Goal: Task Accomplishment & Management: Use online tool/utility

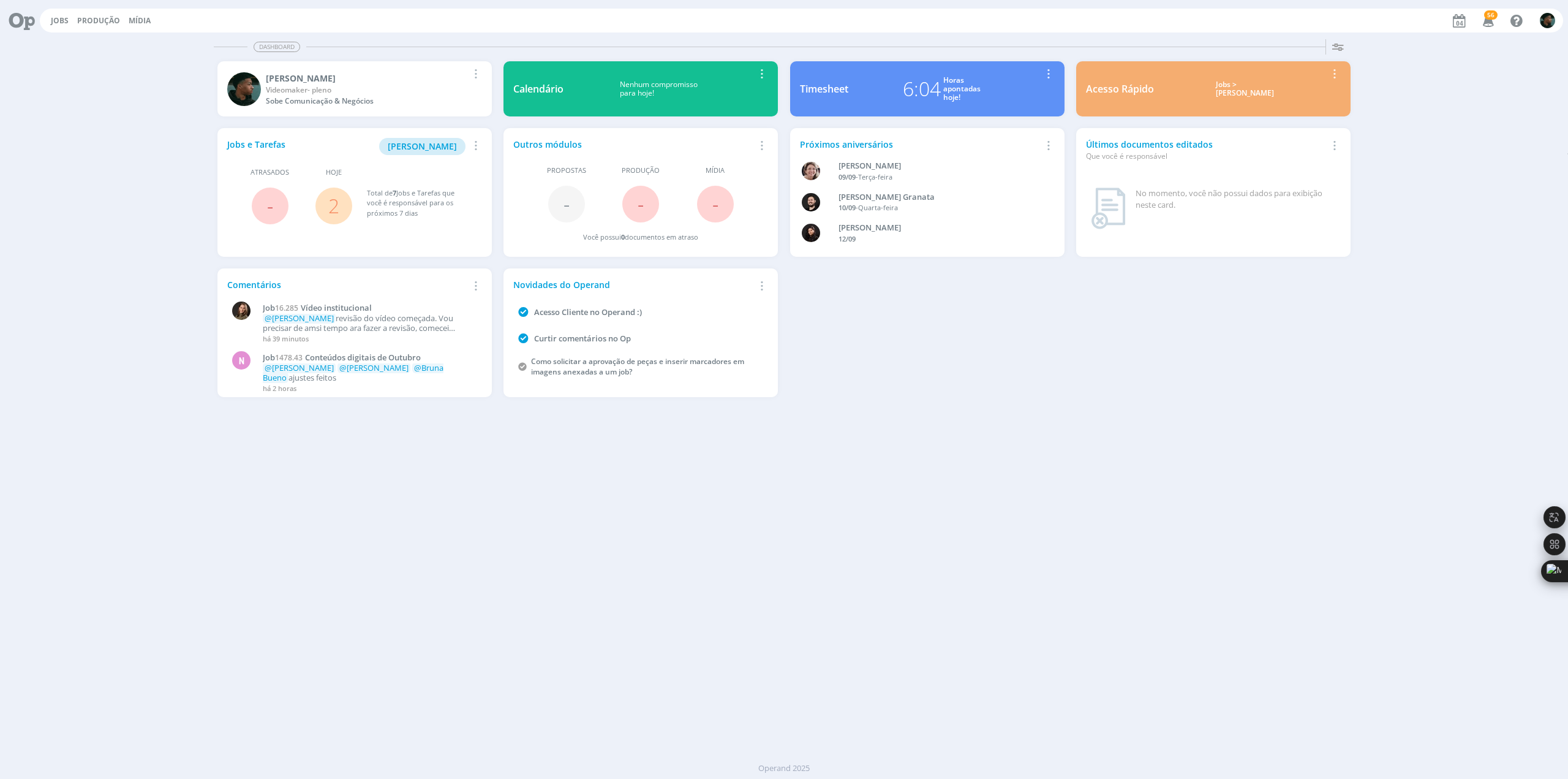
click at [228, 514] on div "Dashboard Salvar Selecione abaixo os cards desejados: Meus Meu Perfil [GEOGRAPH…" at bounding box center [784, 407] width 1568 height 744
click at [62, 18] on link "Jobs" at bounding box center [60, 21] width 18 height 11
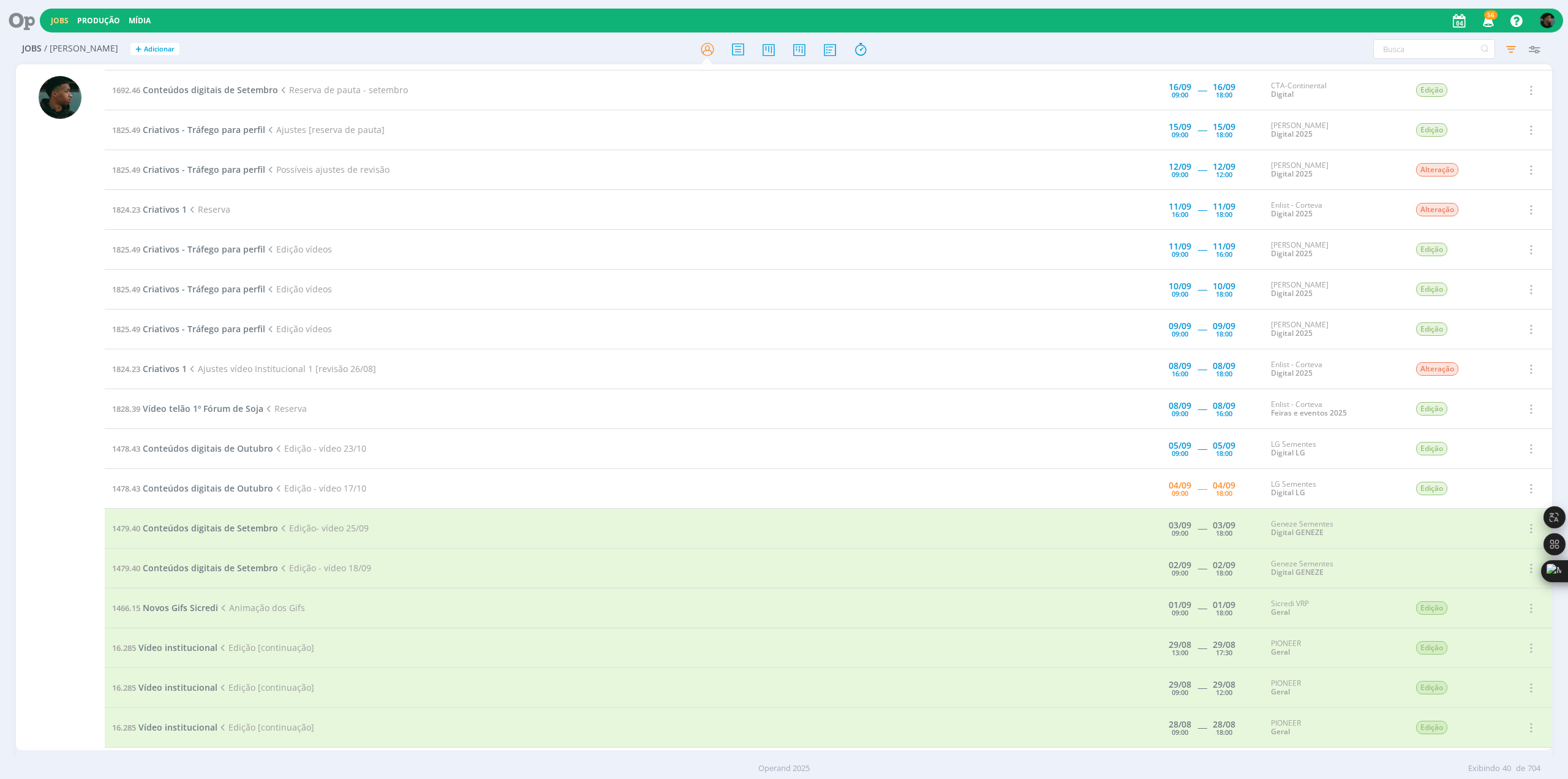
scroll to position [367, 0]
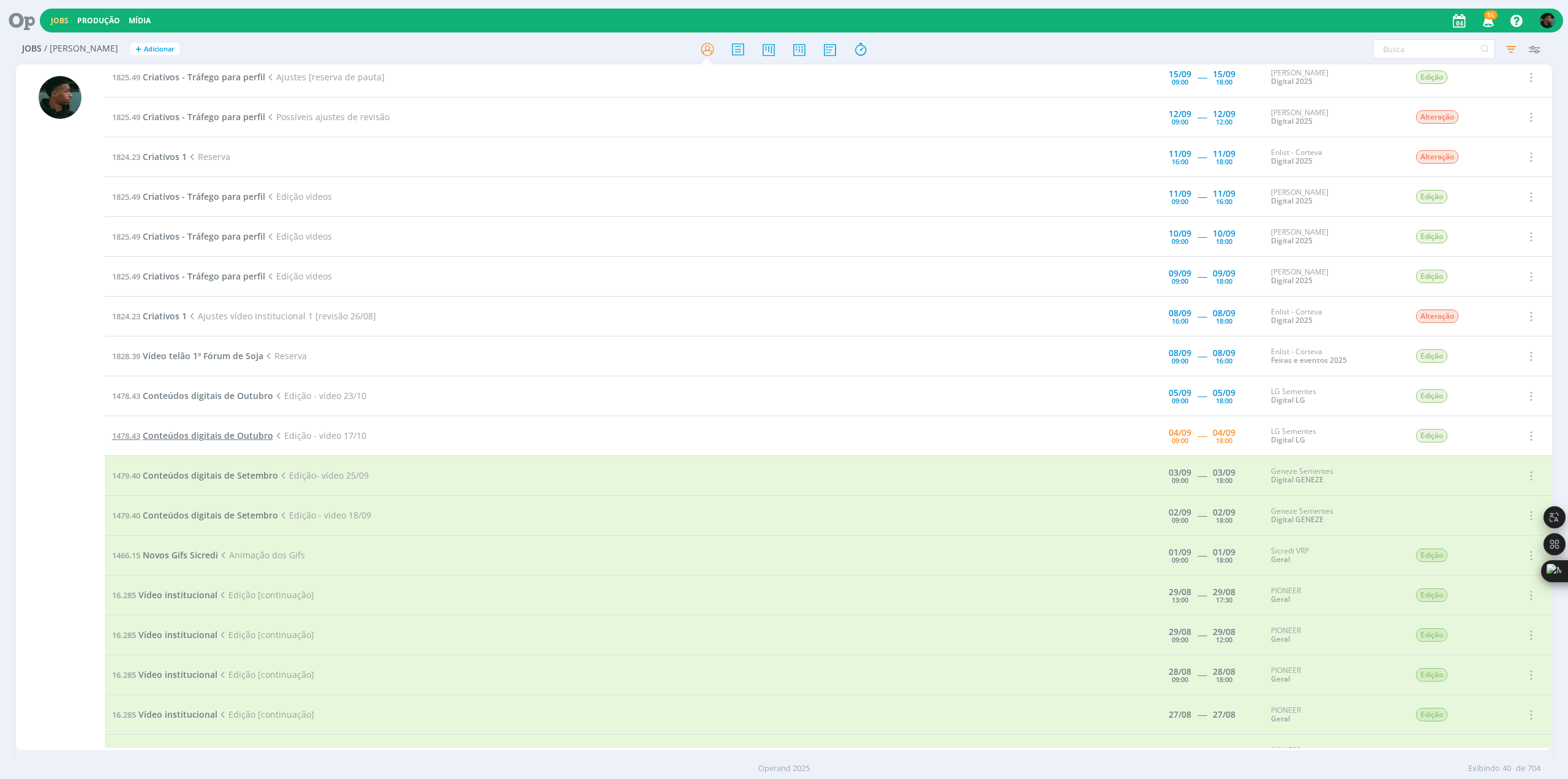
click at [177, 430] on span "Conteúdos digitais de Outubro" at bounding box center [208, 436] width 131 height 12
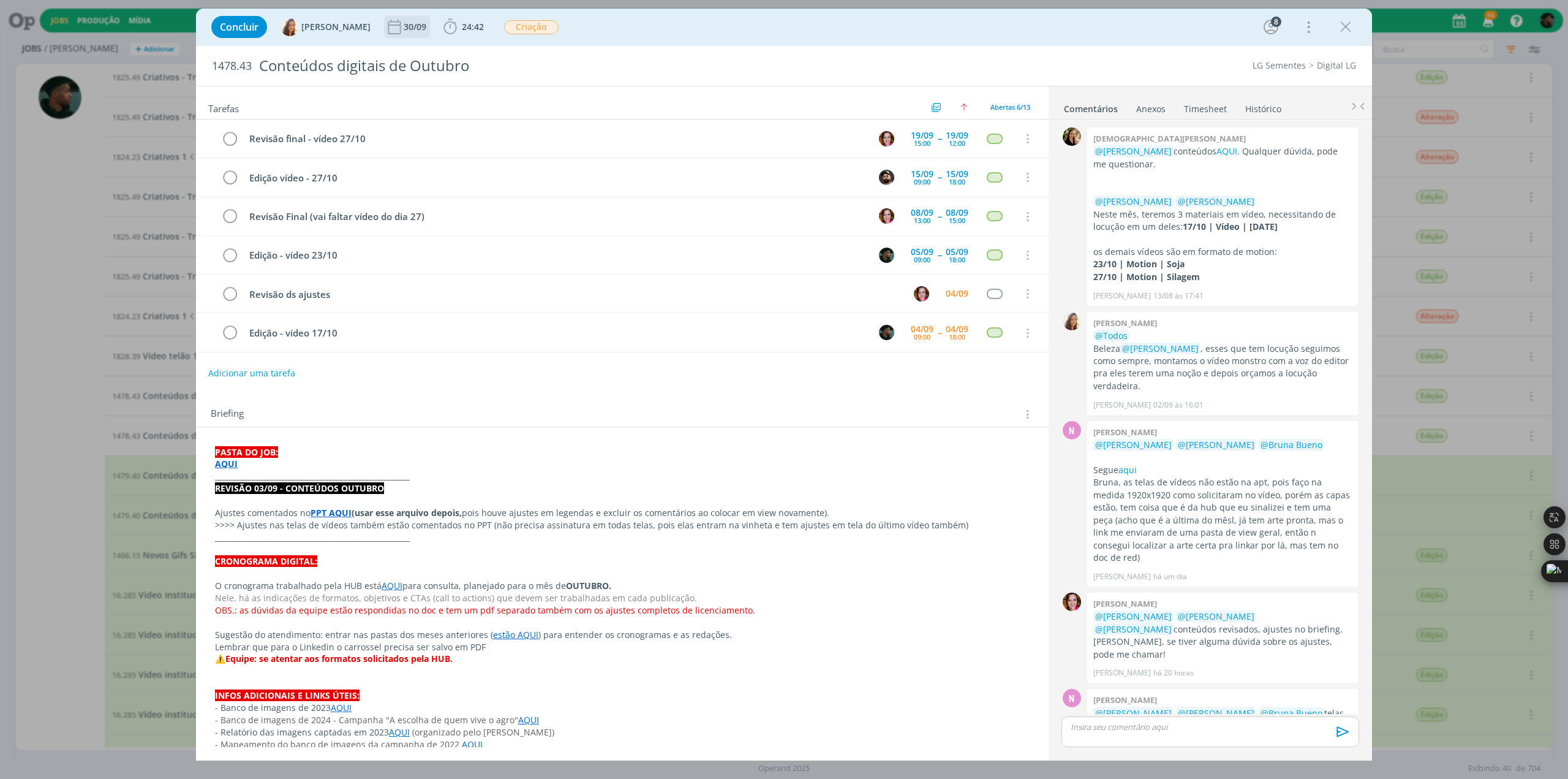
scroll to position [139, 0]
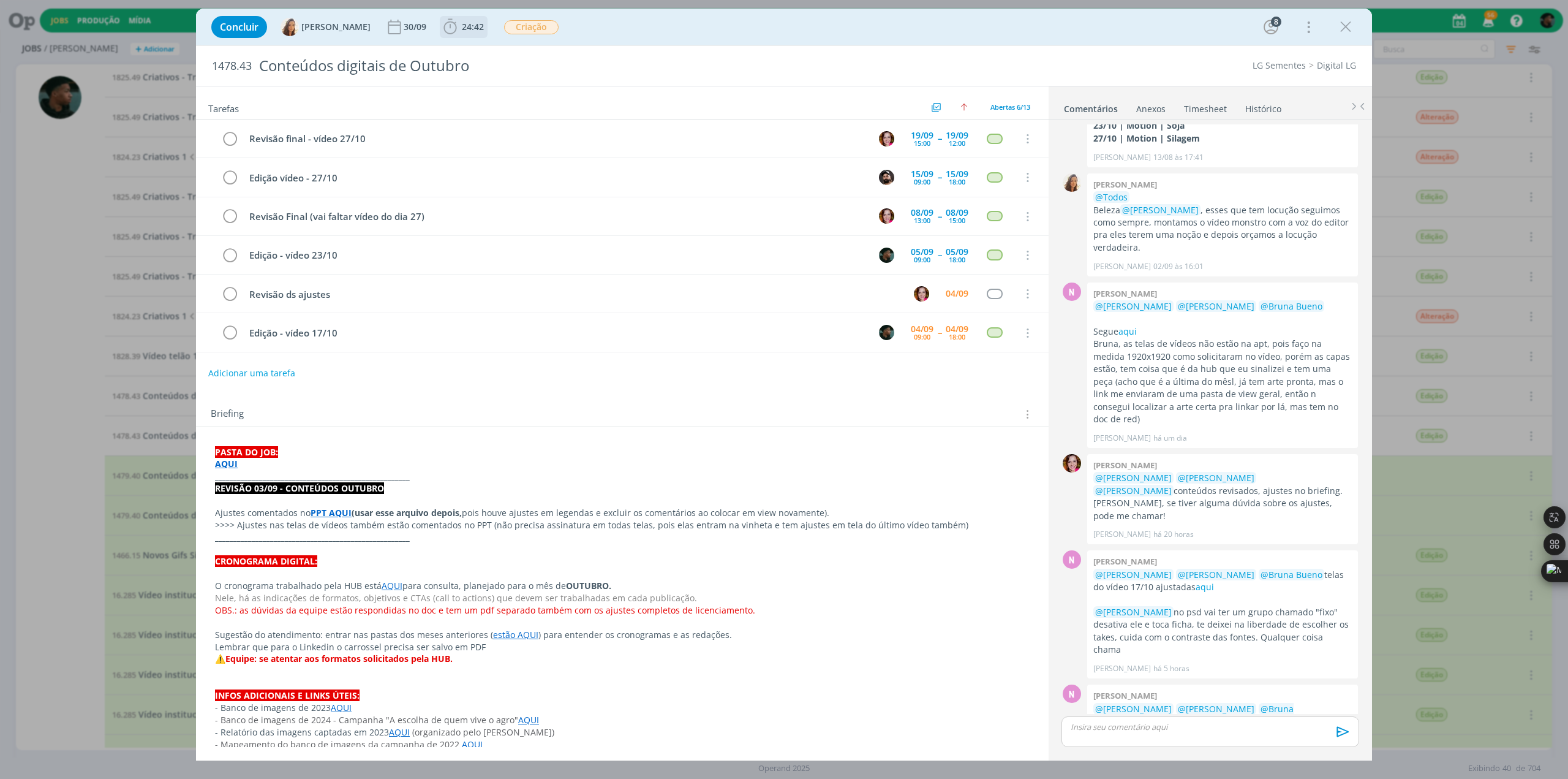
click at [441, 30] on icon "dialog" at bounding box center [450, 27] width 18 height 18
click at [458, 56] on icon "dialog" at bounding box center [467, 53] width 21 height 16
click at [1346, 31] on icon "dialog" at bounding box center [1345, 27] width 18 height 18
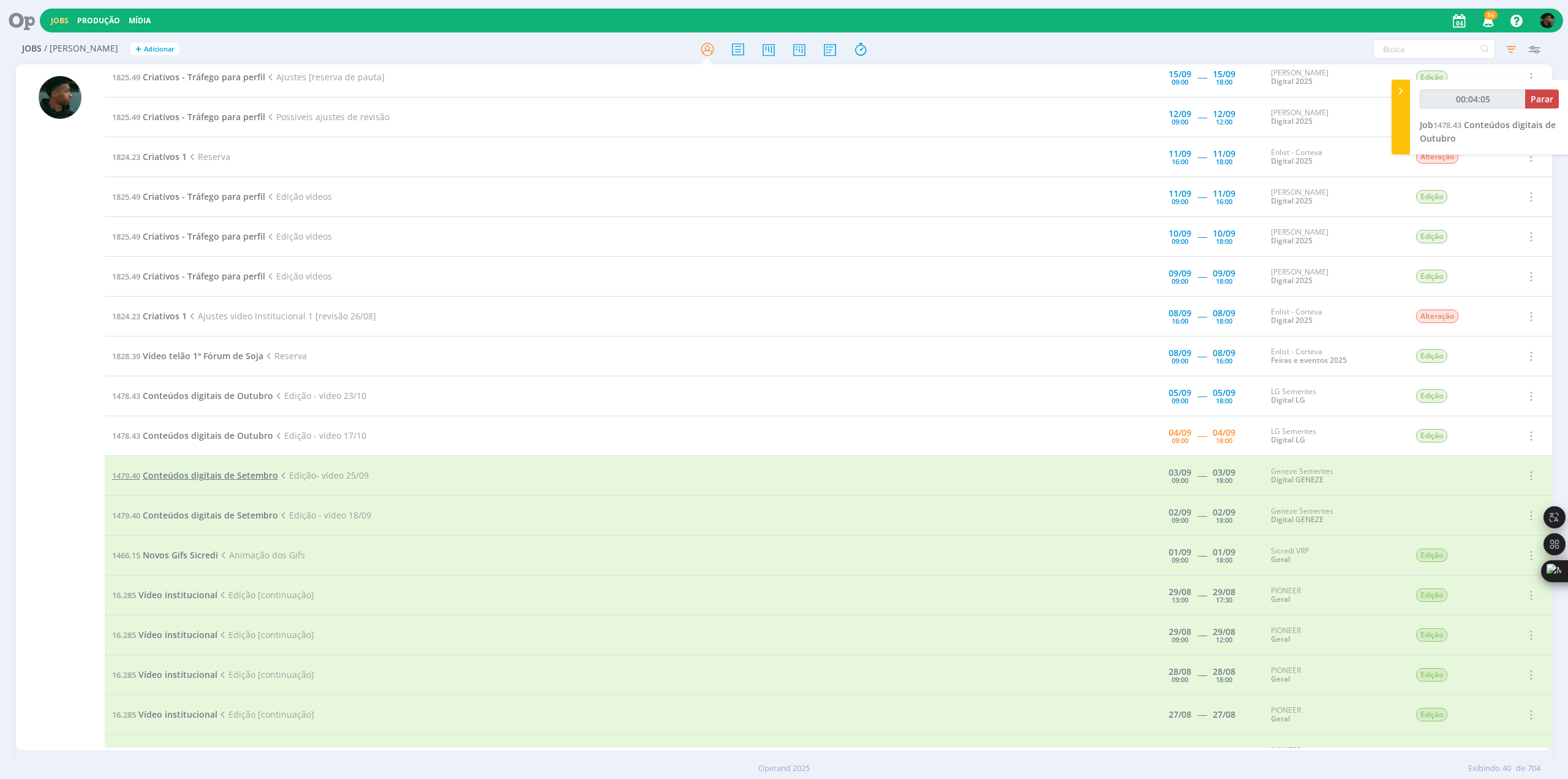
click at [209, 471] on span "Conteúdos digitais de Setembro" at bounding box center [210, 475] width 136 height 12
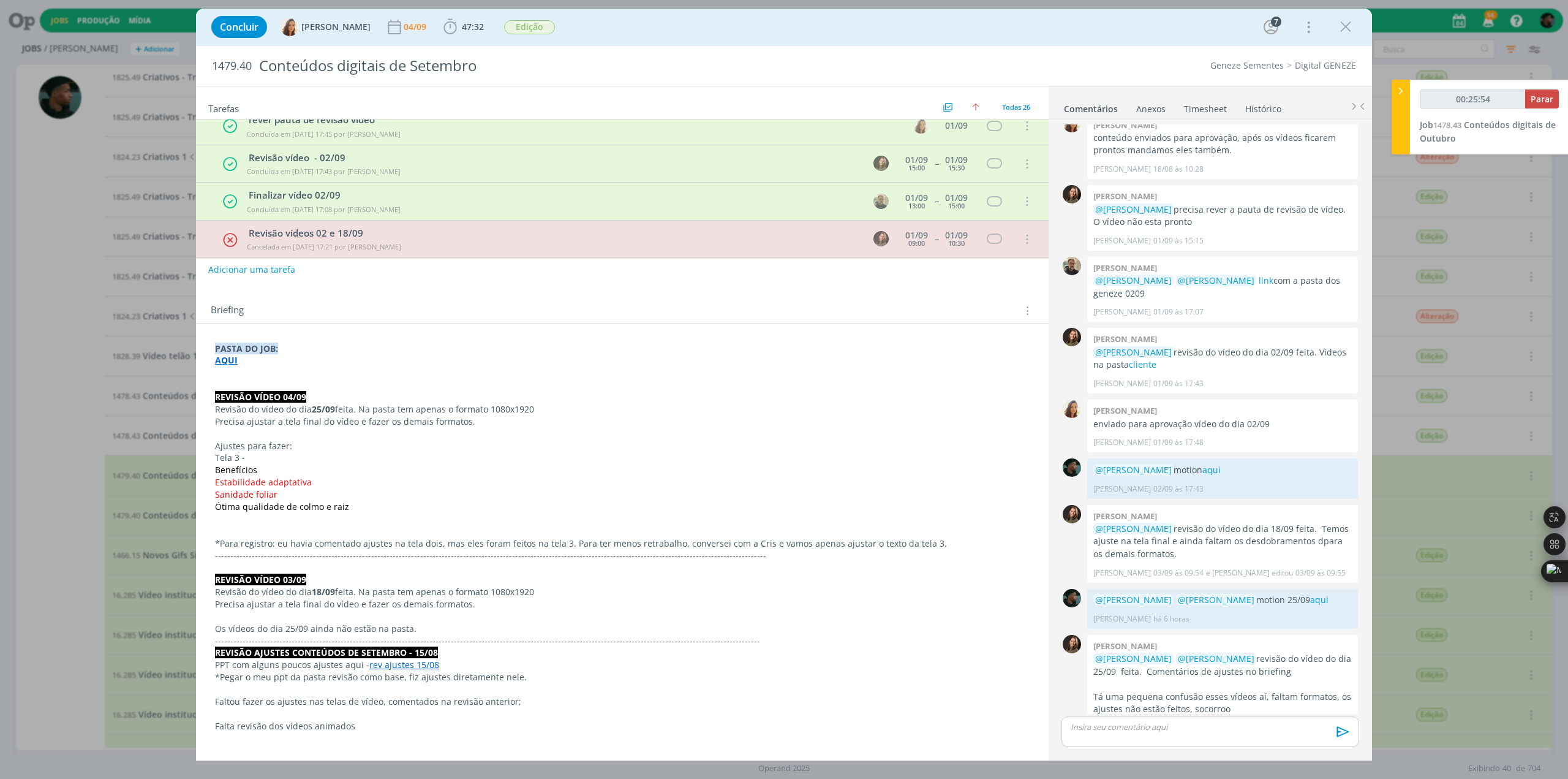
scroll to position [226, 0]
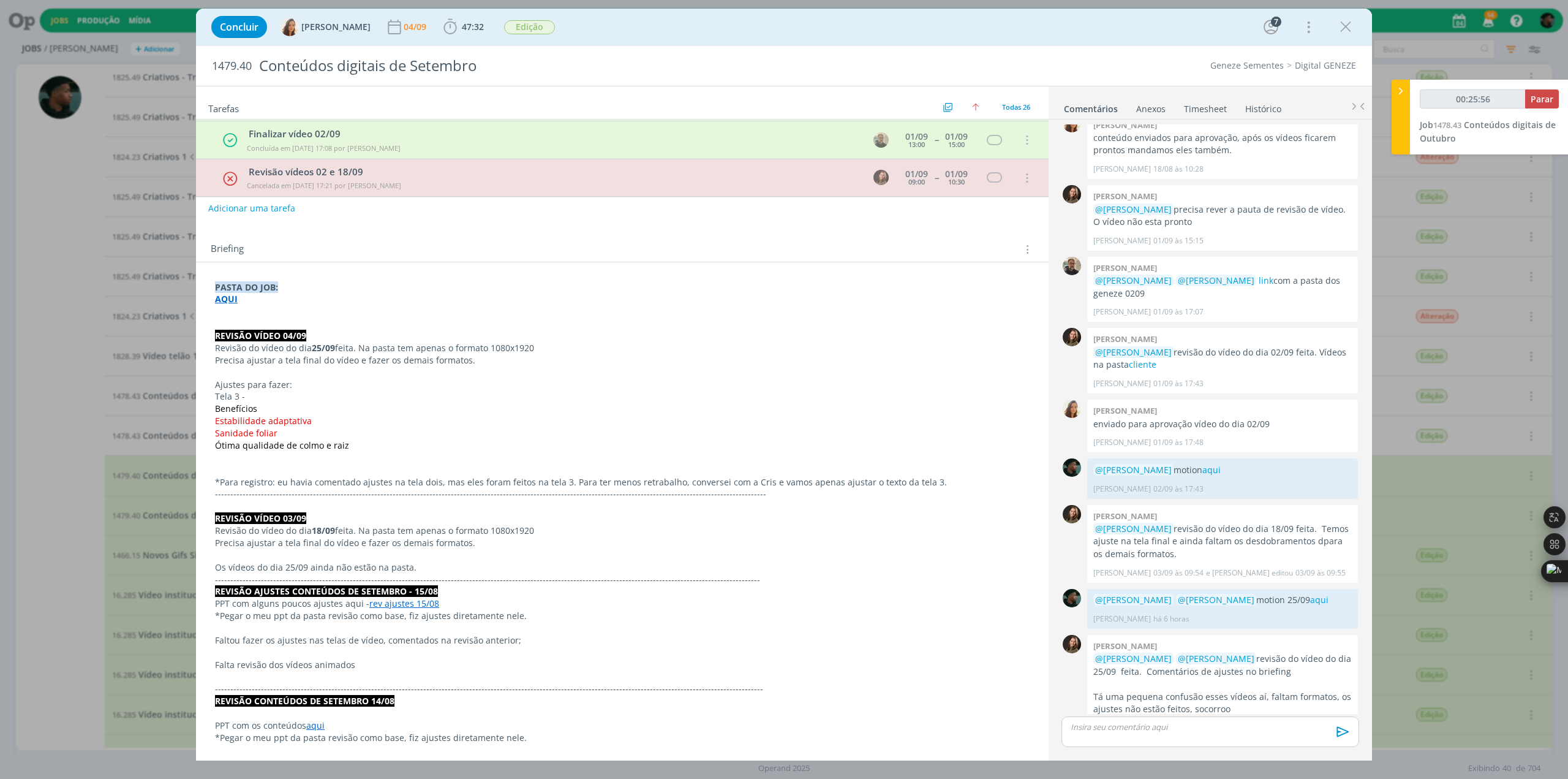
click at [228, 295] on strong "AQUI" at bounding box center [227, 298] width 23 height 12
click at [260, 319] on link "[URL][DOMAIN_NAME]" at bounding box center [295, 322] width 93 height 16
click at [494, 403] on p "Benefícios" at bounding box center [622, 409] width 813 height 12
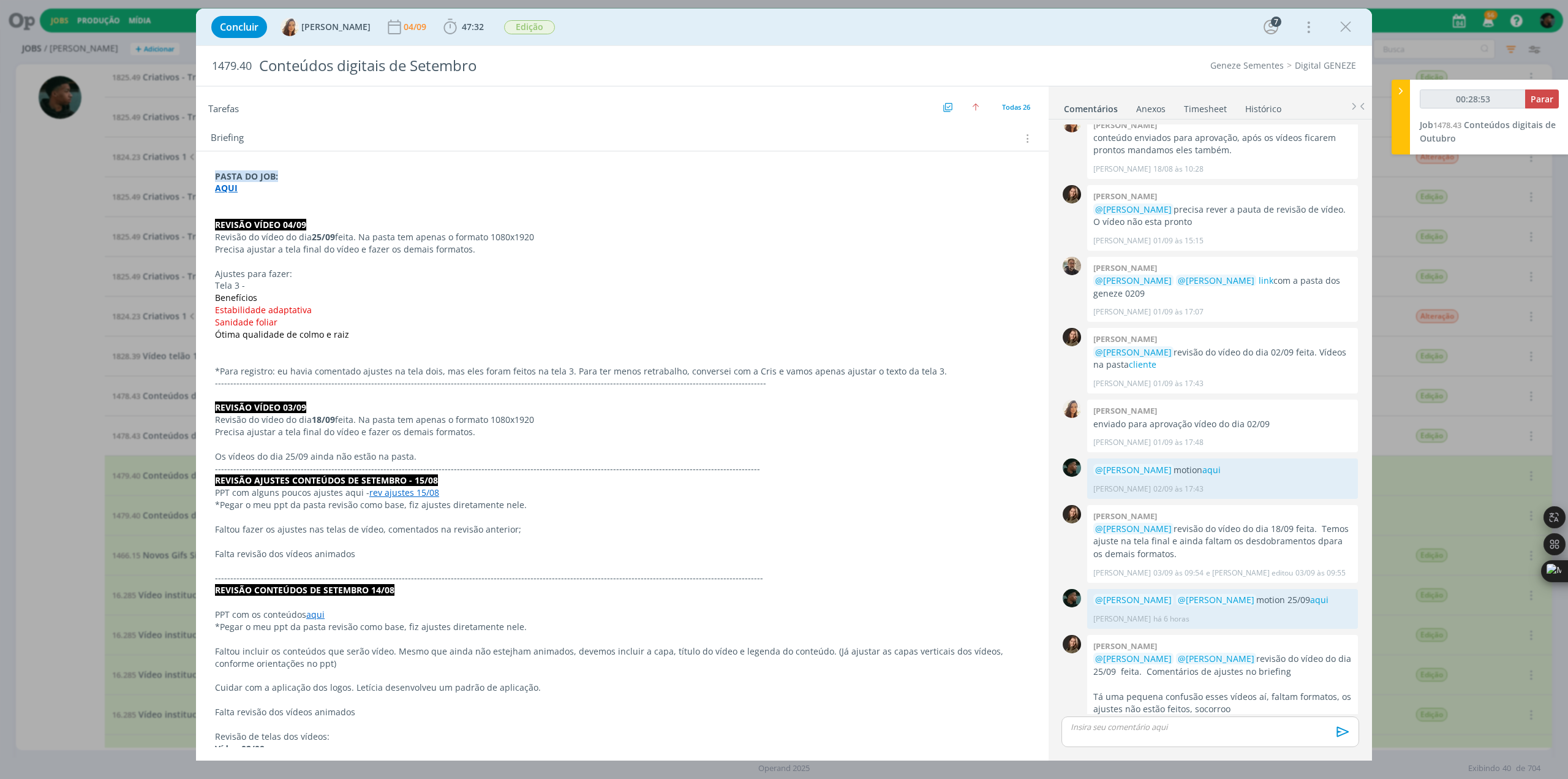
scroll to position [250, 0]
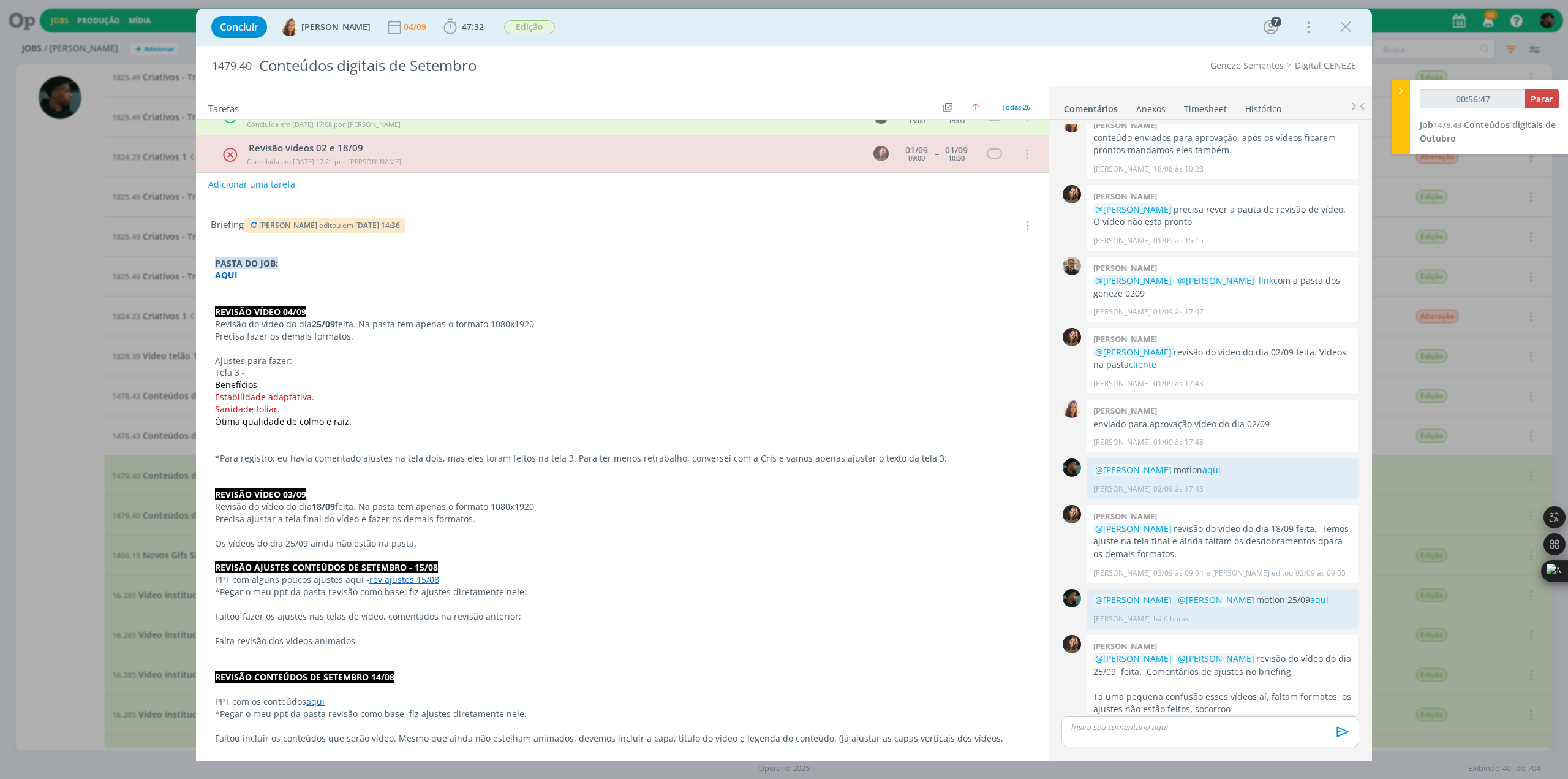
type input "00:57:48"
